Goal: Contribute content

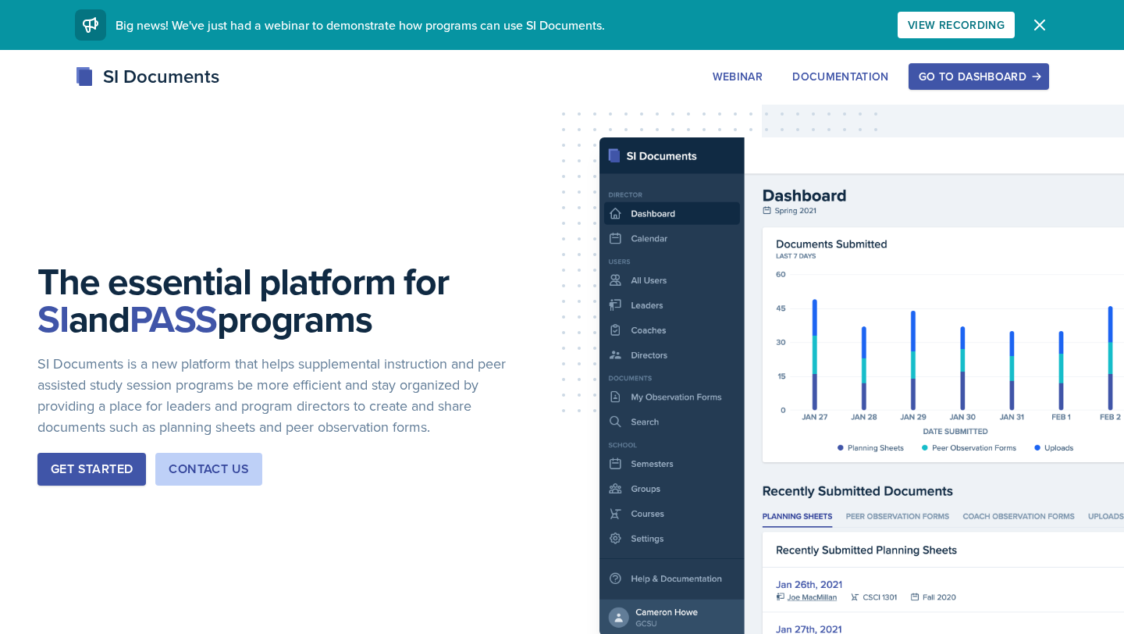
click at [947, 80] on div "Go to Dashboard" at bounding box center [979, 76] width 120 height 12
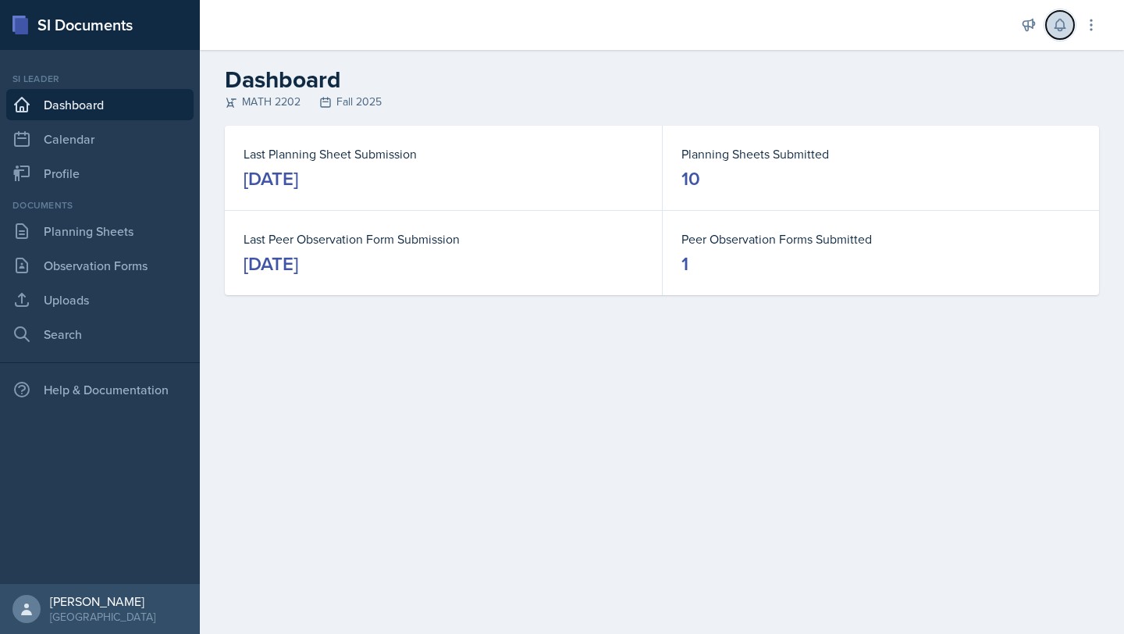
click at [1062, 31] on icon at bounding box center [1060, 25] width 16 height 16
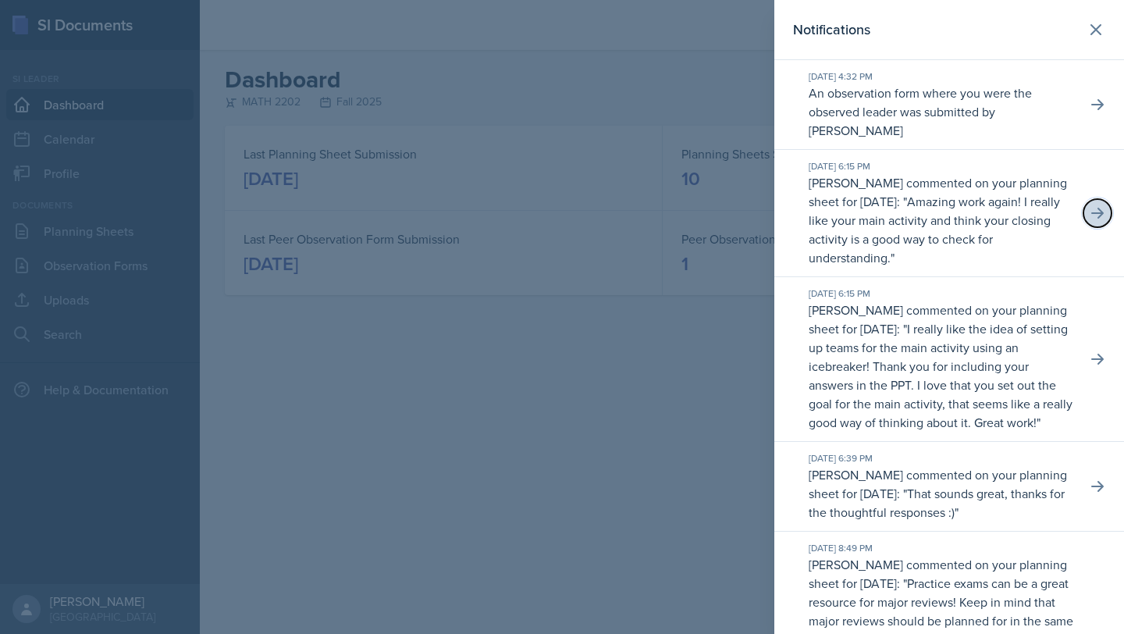
click at [1103, 213] on icon at bounding box center [1097, 213] width 12 height 11
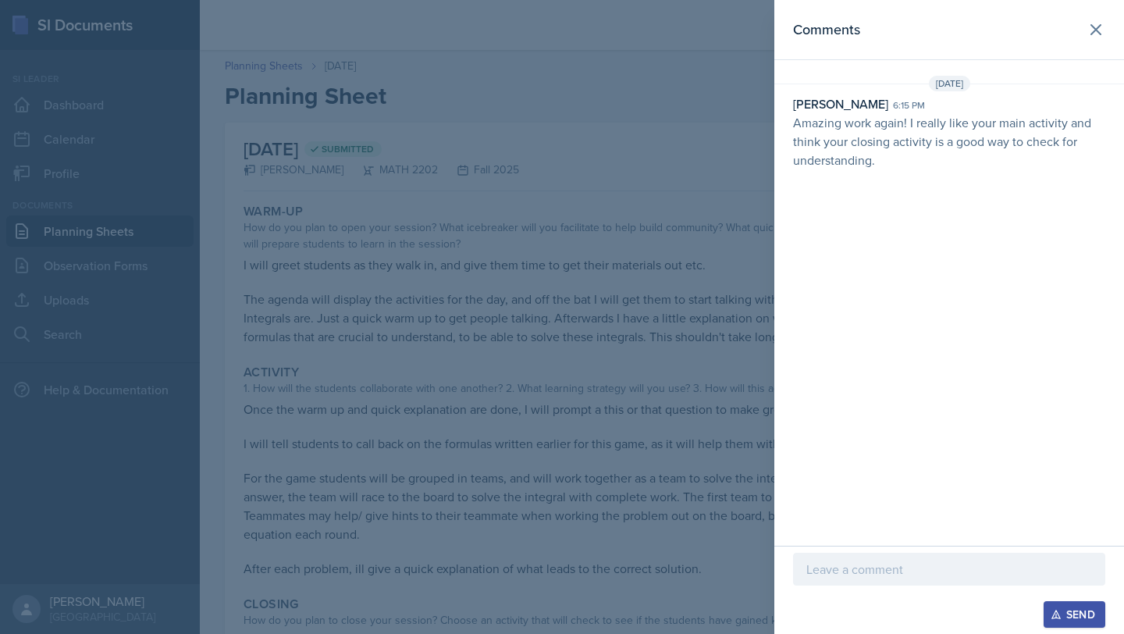
click at [857, 556] on div at bounding box center [949, 569] width 312 height 33
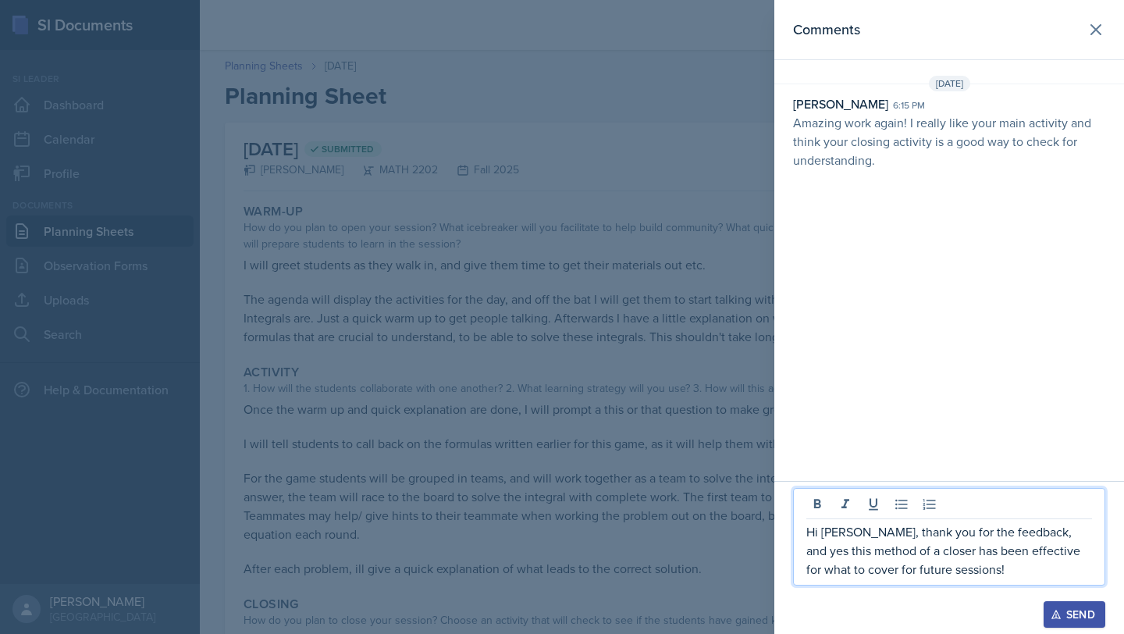
click at [1075, 613] on div "Send" at bounding box center [1074, 614] width 41 height 12
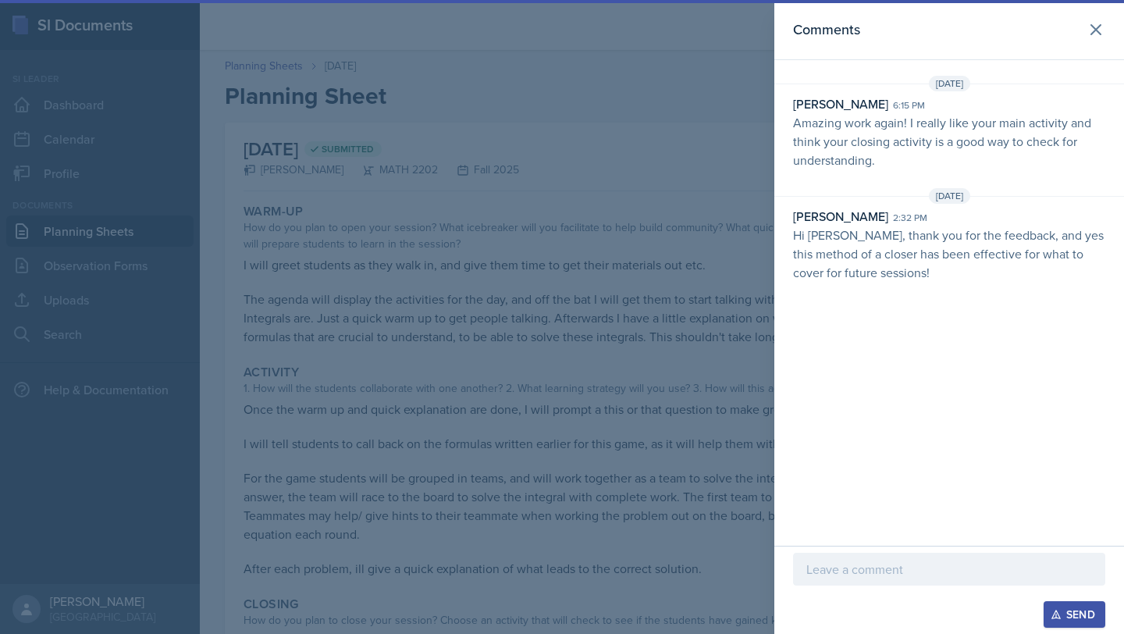
click at [556, 146] on div at bounding box center [562, 317] width 1124 height 634
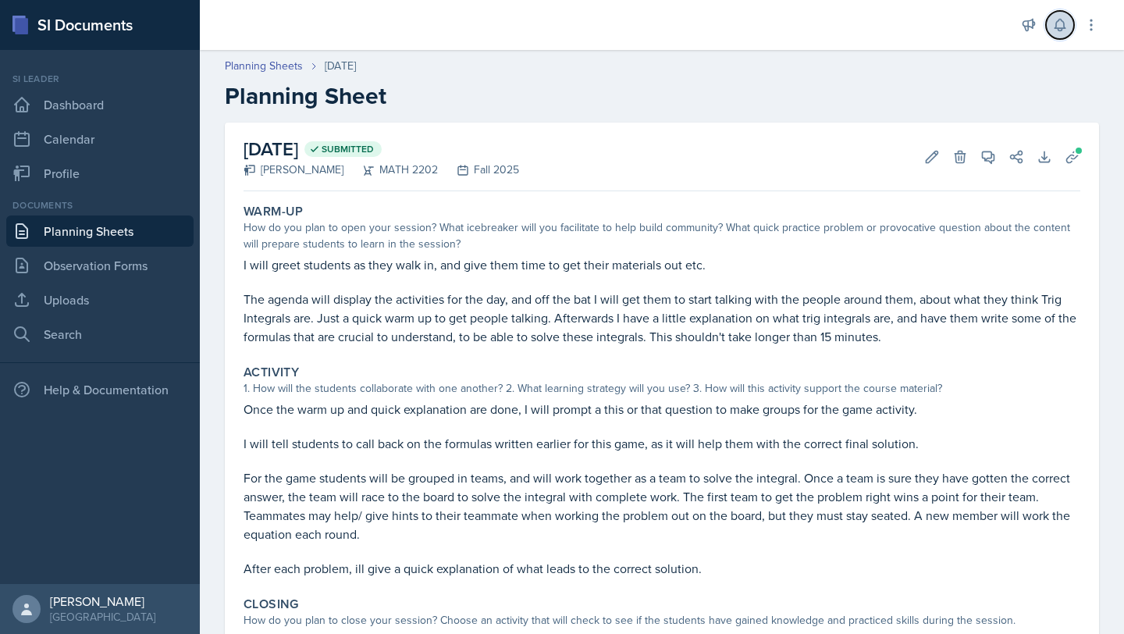
click at [1063, 26] on icon at bounding box center [1059, 26] width 10 height 12
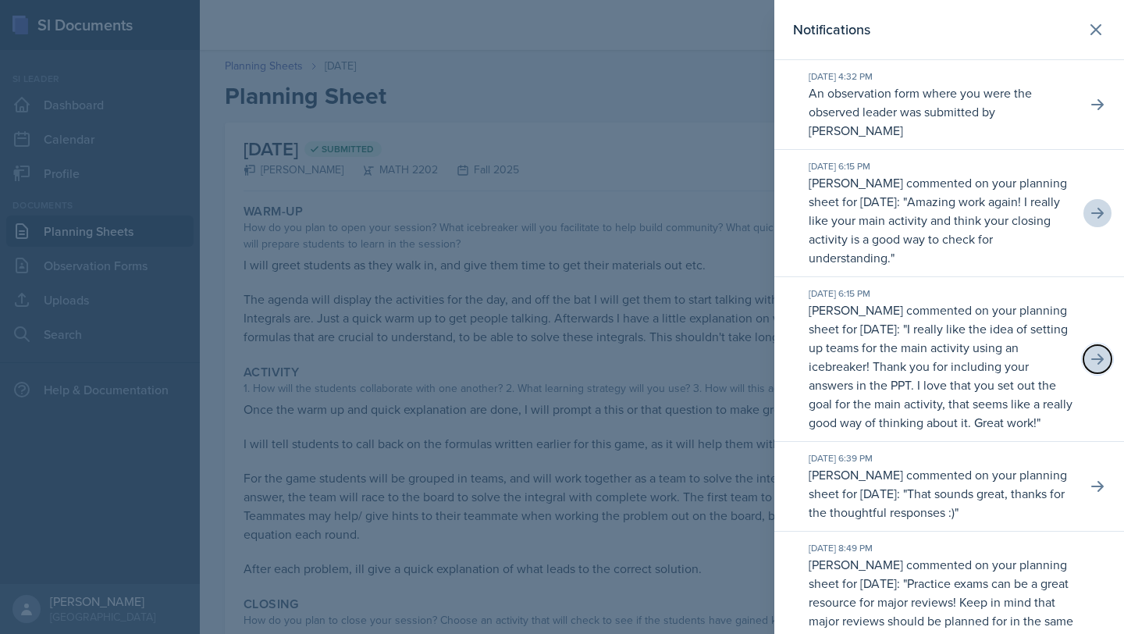
click at [1103, 354] on icon at bounding box center [1097, 359] width 16 height 16
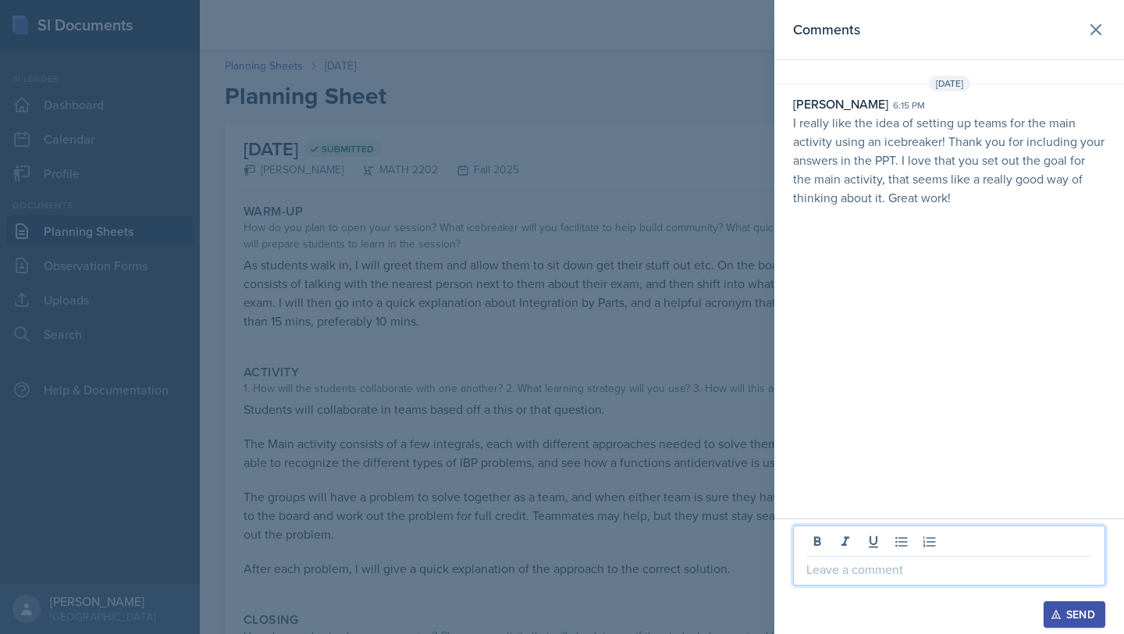
click at [852, 568] on p at bounding box center [949, 569] width 286 height 19
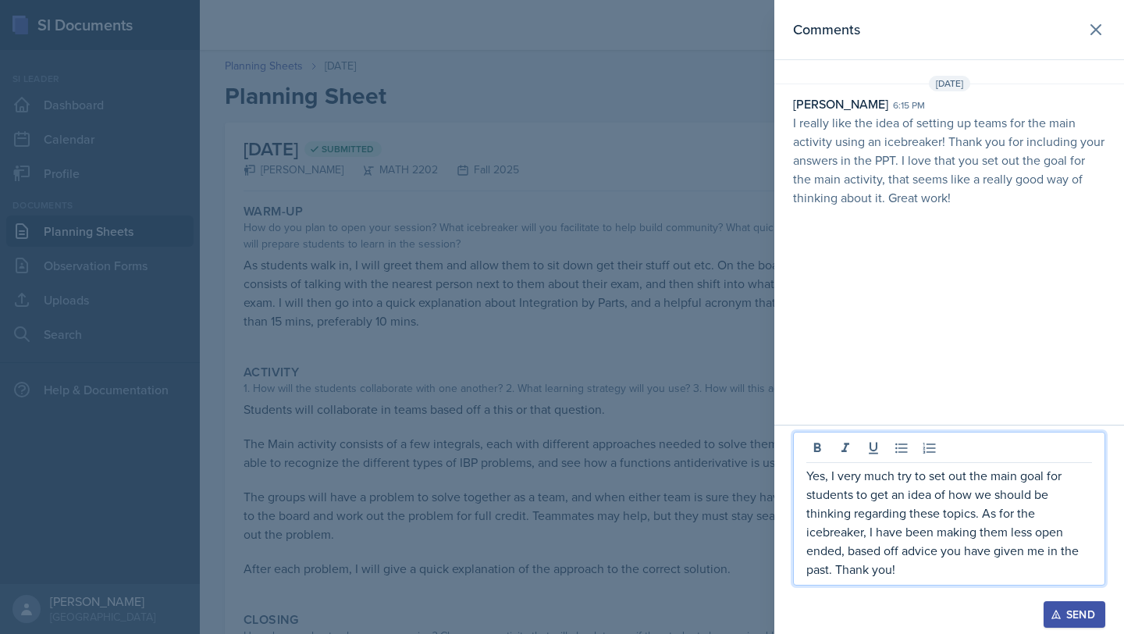
click at [864, 533] on p "Yes, I very much try to set out the main goal for students to get an idea of ho…" at bounding box center [949, 522] width 286 height 112
click at [844, 546] on p "Yes, I very much try to set out the main goal for students to get an idea of ho…" at bounding box center [949, 522] width 286 height 112
click at [842, 549] on p "Yes, I very much try to set out the main goal for students to get an idea of ho…" at bounding box center [949, 522] width 286 height 112
click at [1068, 613] on div "Send" at bounding box center [1074, 614] width 41 height 12
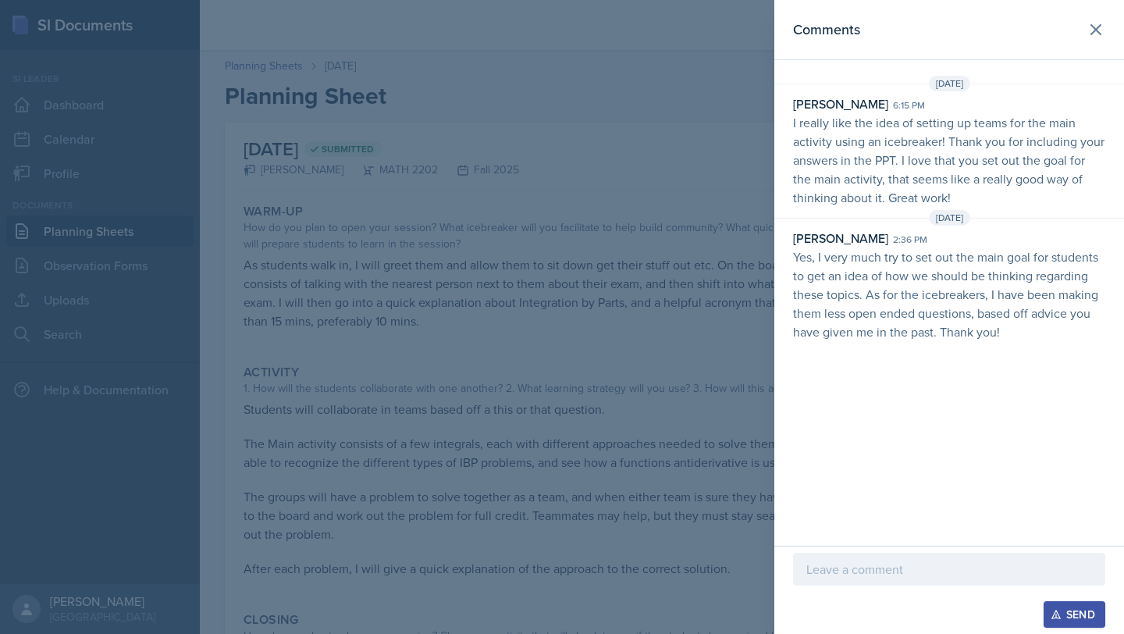
click at [464, 188] on div at bounding box center [562, 317] width 1124 height 634
